Goal: Task Accomplishment & Management: Manage account settings

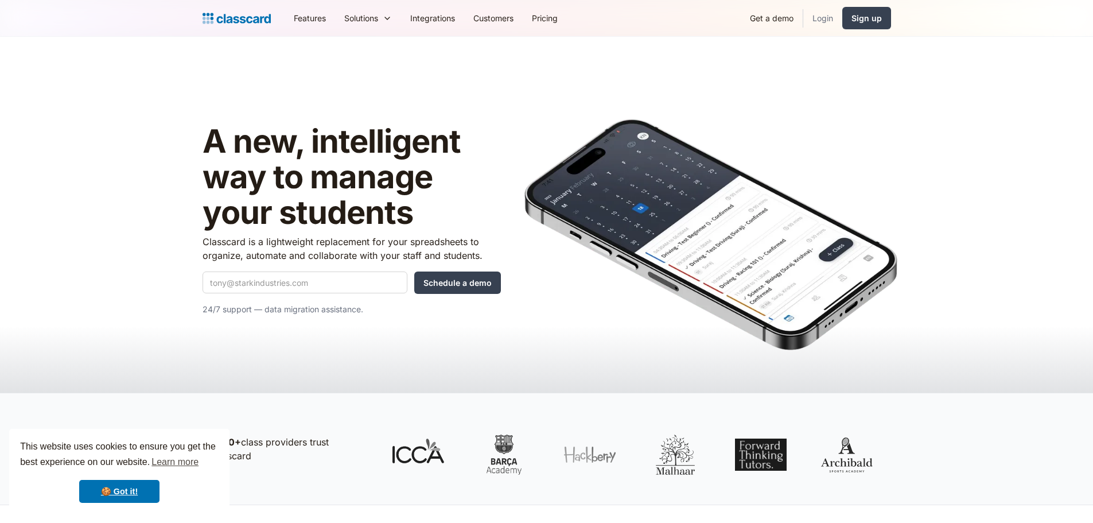
click at [821, 24] on link "Login" at bounding box center [822, 18] width 39 height 26
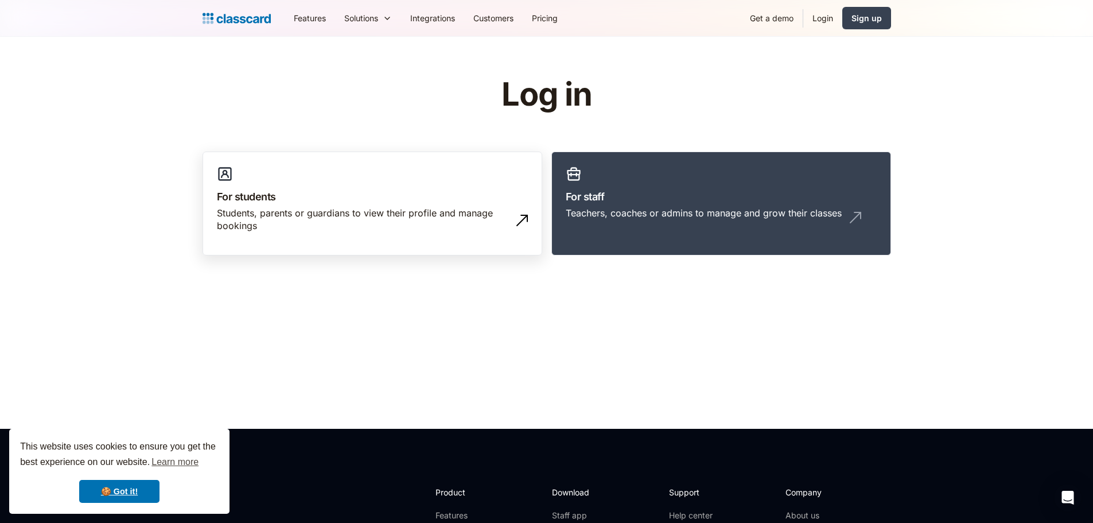
click at [452, 189] on h3 "For students" at bounding box center [372, 196] width 311 height 15
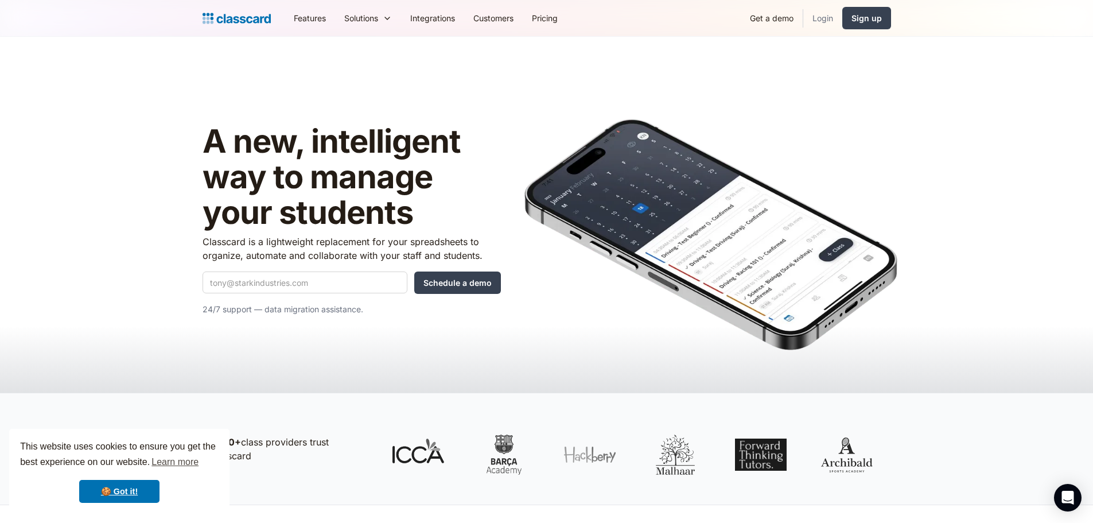
click at [819, 22] on link "Login" at bounding box center [822, 18] width 39 height 26
